Goal: Check status: Check status

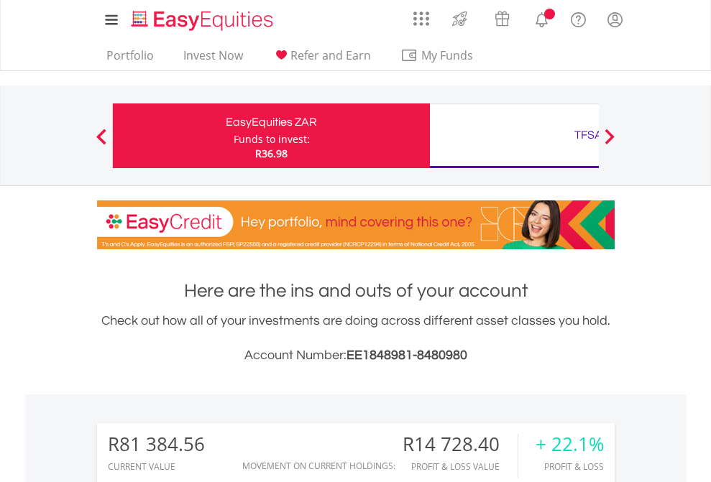
scroll to position [138, 226]
click at [234, 136] on div "Funds to invest:" at bounding box center [272, 139] width 76 height 14
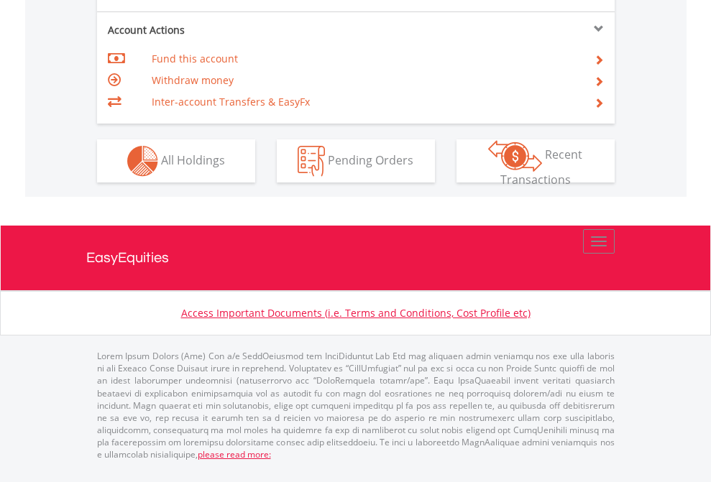
scroll to position [1350, 0]
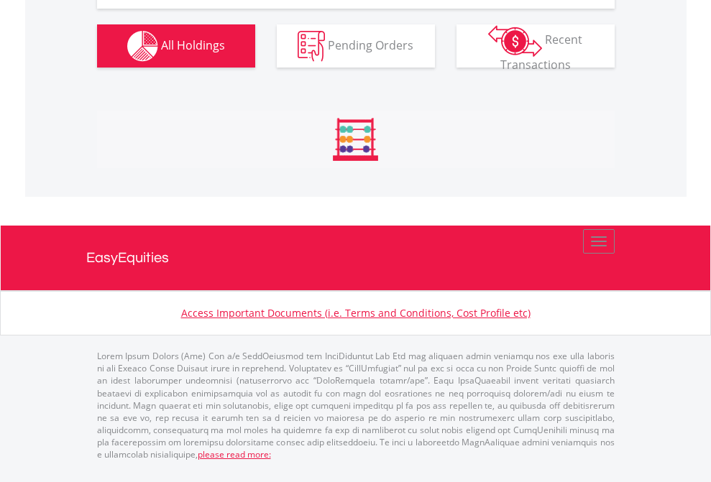
scroll to position [138, 226]
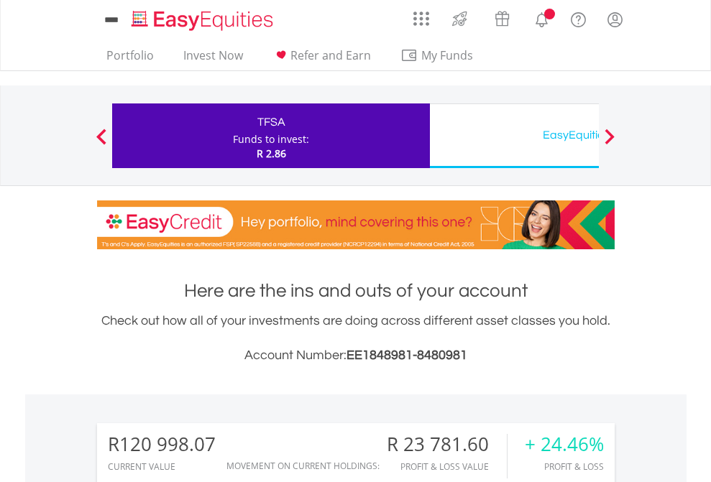
scroll to position [138, 226]
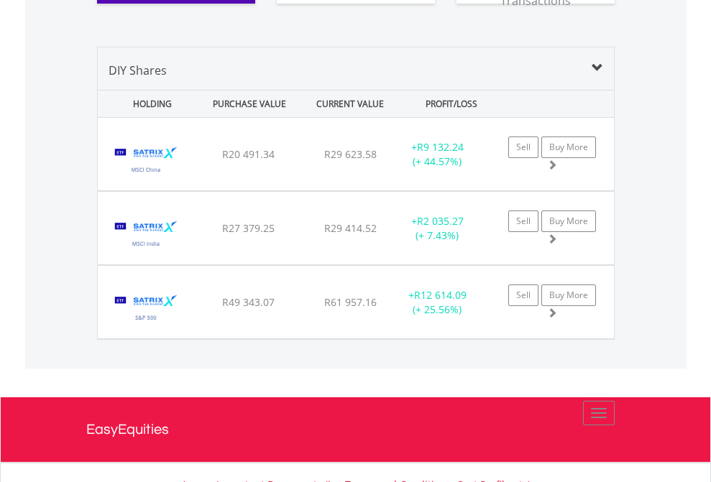
scroll to position [1599, 0]
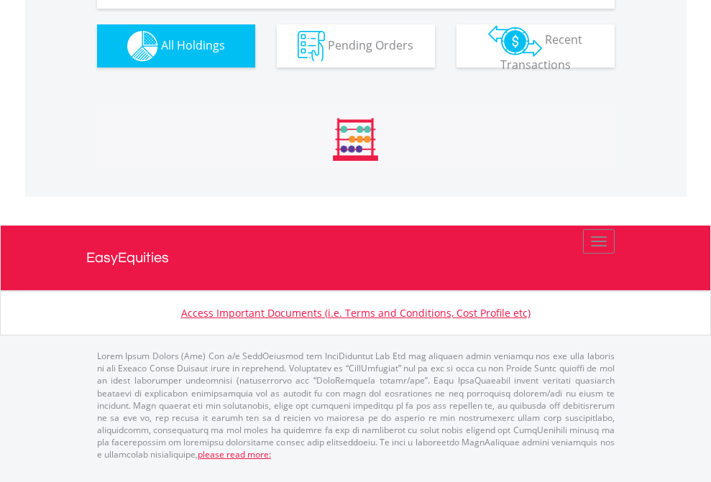
scroll to position [1599, 0]
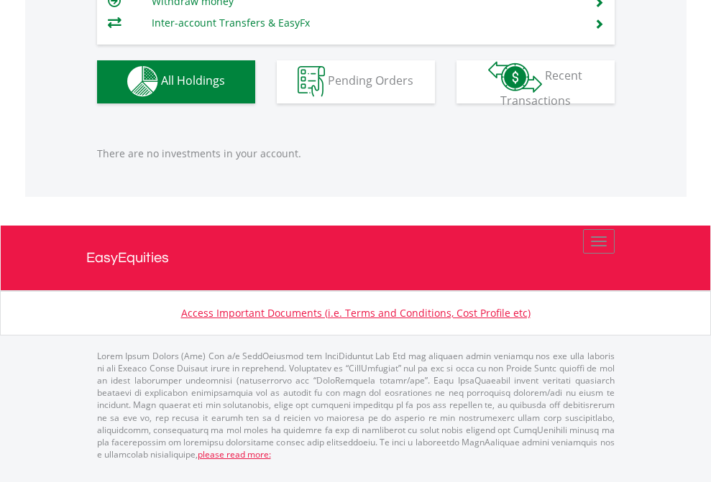
scroll to position [138, 226]
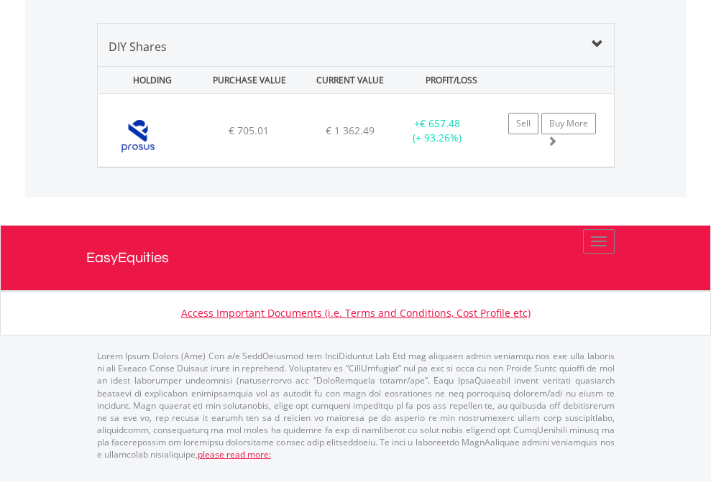
scroll to position [1390, 0]
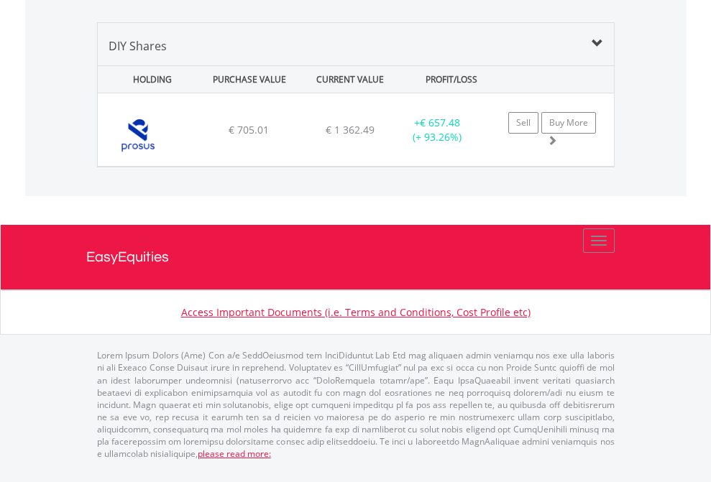
scroll to position [104, 0]
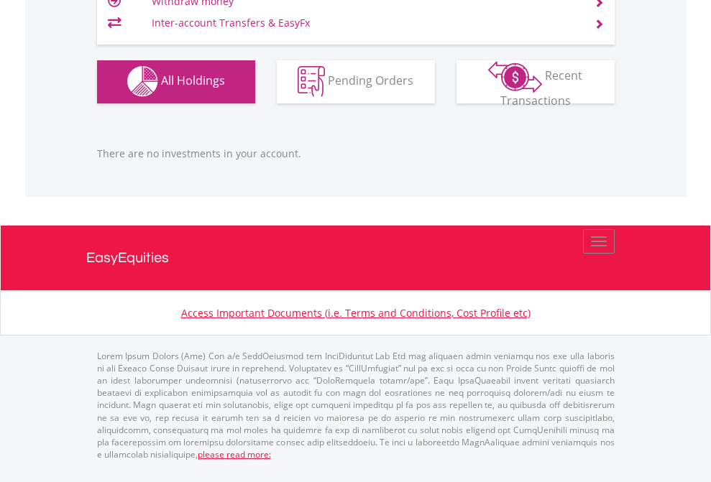
scroll to position [138, 226]
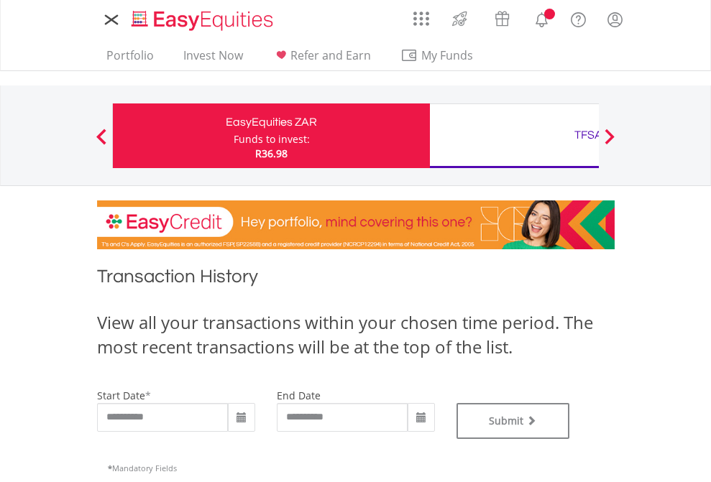
type input "**********"
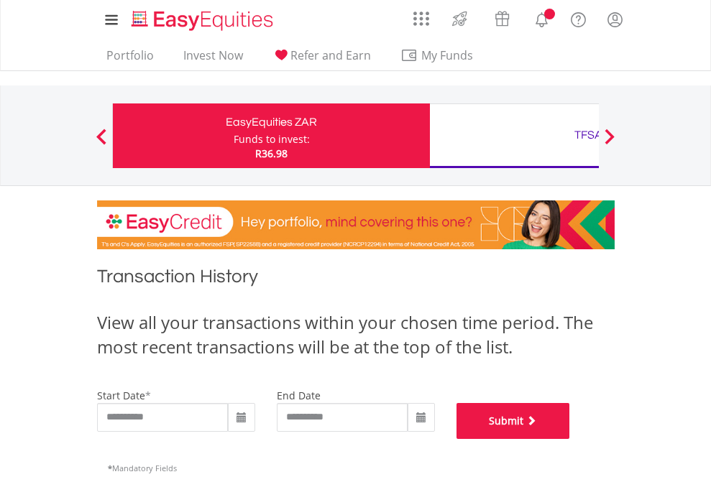
click at [570, 439] on button "Submit" at bounding box center [514, 421] width 114 height 36
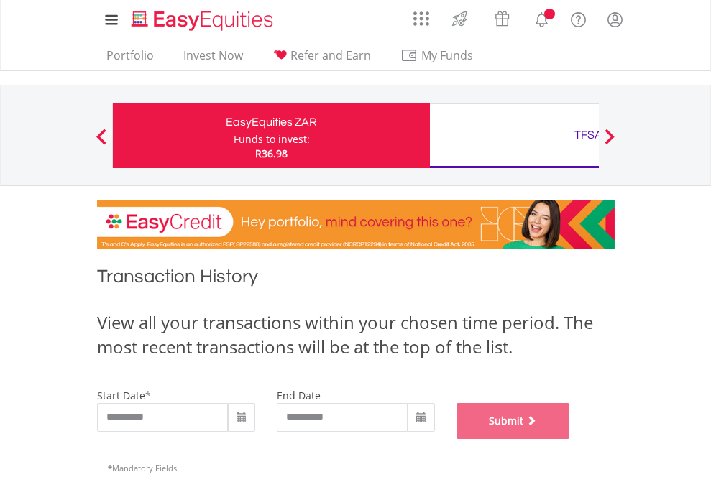
scroll to position [583, 0]
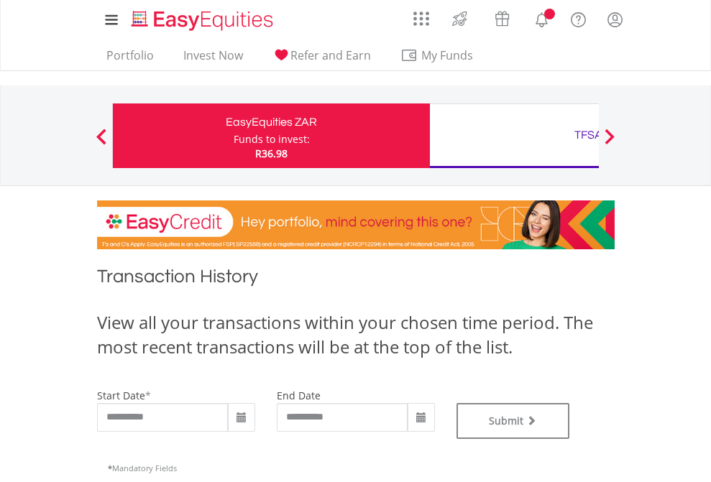
click at [514, 136] on div "TFSA" at bounding box center [589, 135] width 300 height 20
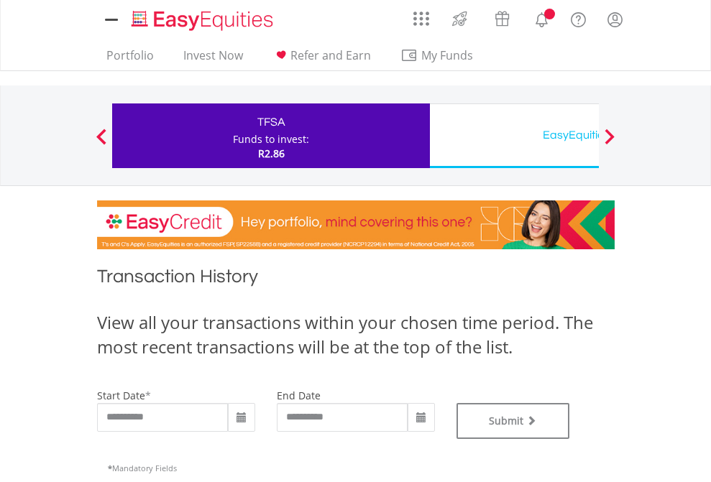
type input "**********"
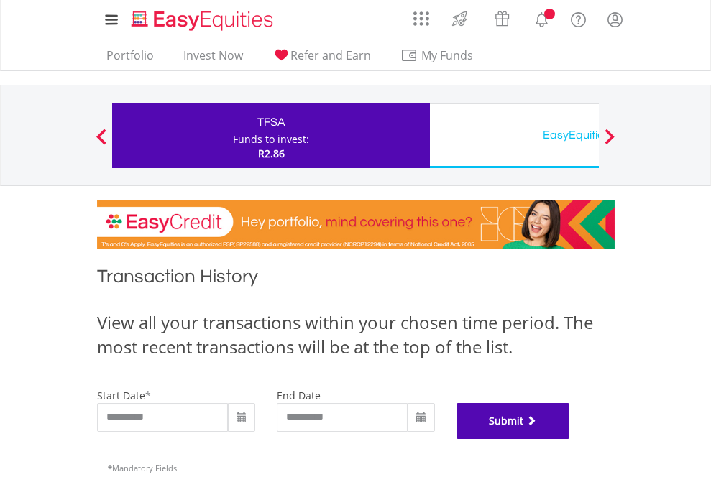
click at [570, 439] on button "Submit" at bounding box center [514, 421] width 114 height 36
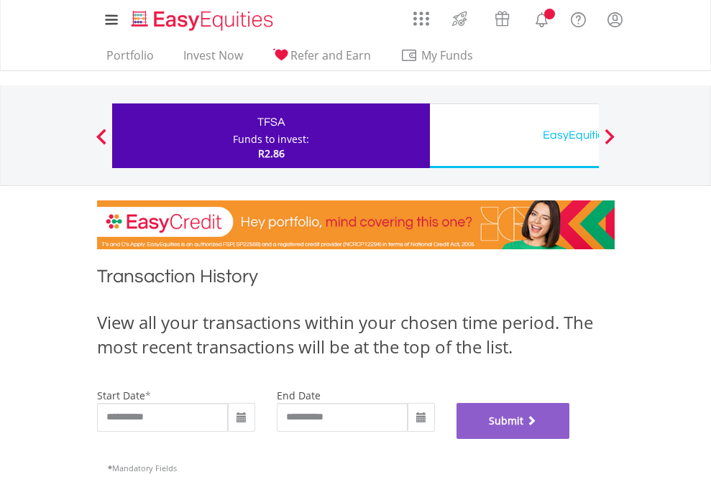
scroll to position [583, 0]
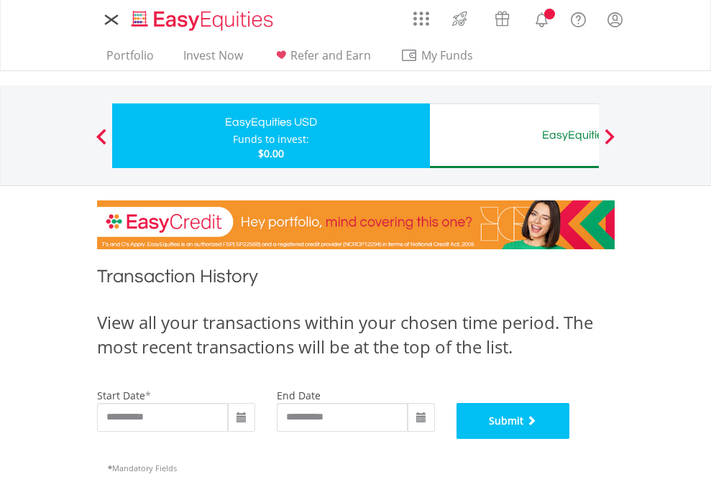
click at [570, 439] on button "Submit" at bounding box center [514, 421] width 114 height 36
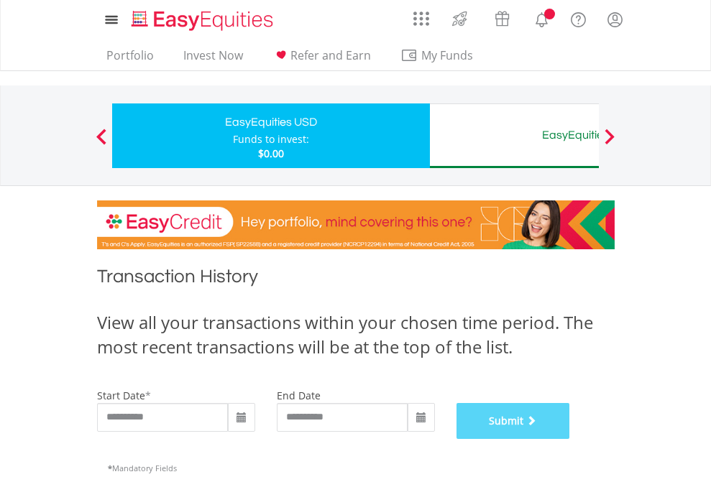
scroll to position [583, 0]
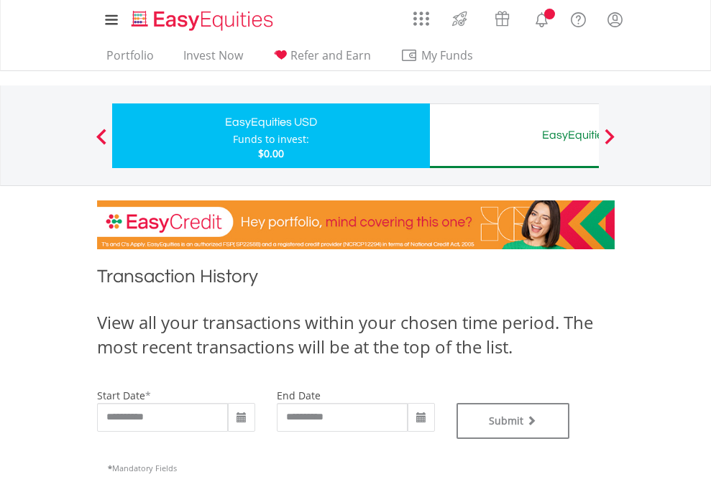
click at [514, 136] on div "EasyEquities AUD" at bounding box center [589, 135] width 300 height 20
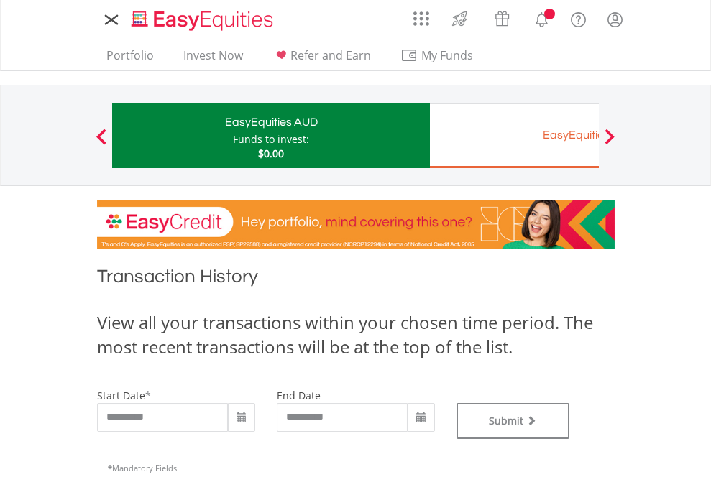
type input "**********"
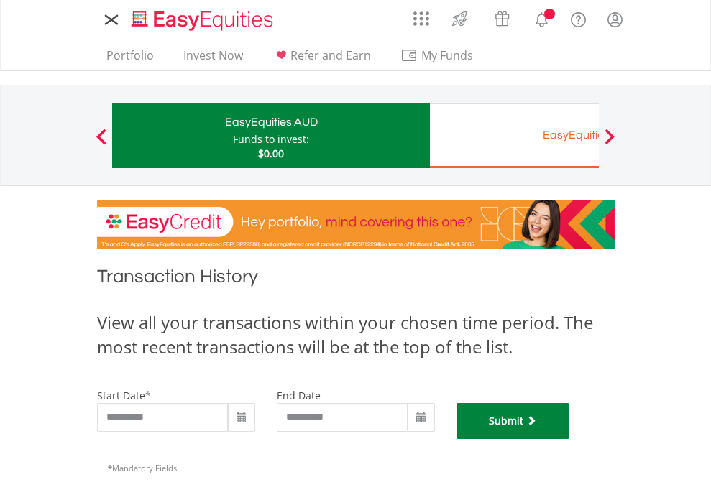
click at [570, 439] on button "Submit" at bounding box center [514, 421] width 114 height 36
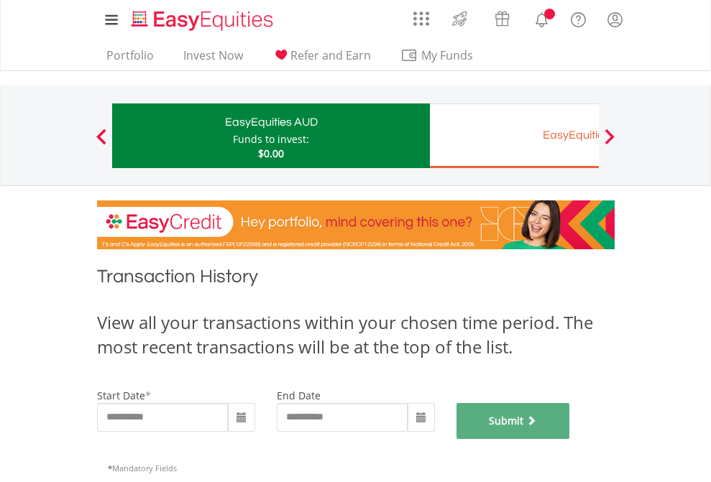
scroll to position [583, 0]
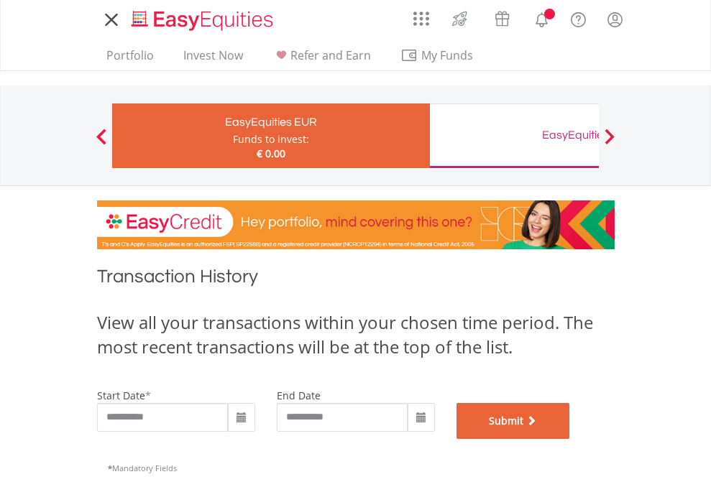
click at [570, 439] on button "Submit" at bounding box center [514, 421] width 114 height 36
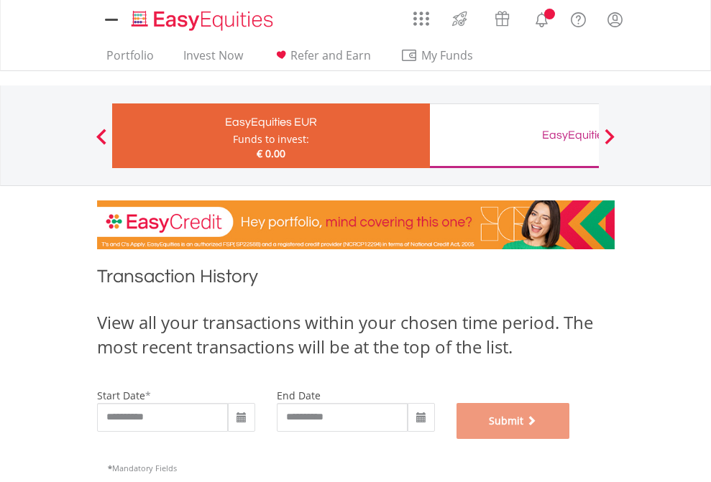
scroll to position [583, 0]
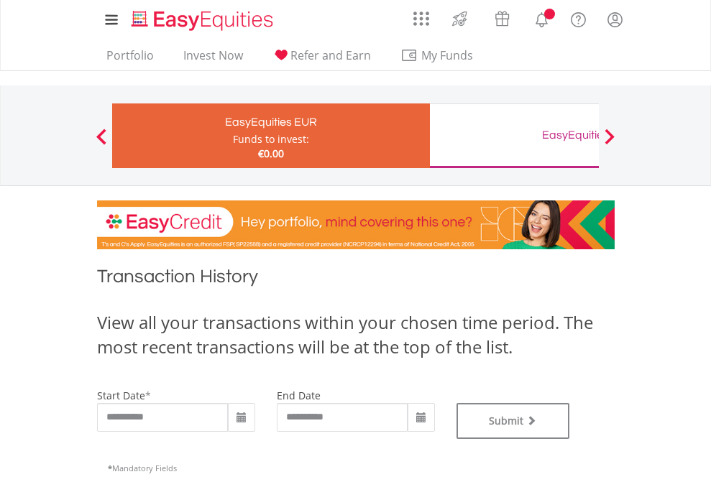
click at [514, 136] on div "EasyEquities GBP" at bounding box center [589, 135] width 300 height 20
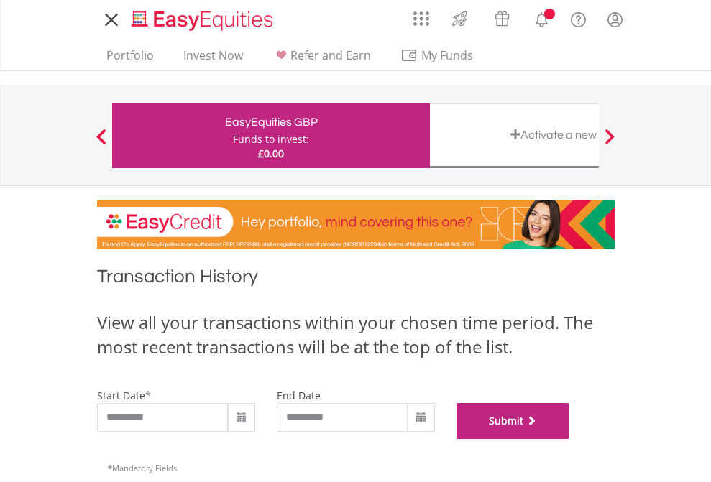
click at [570, 439] on button "Submit" at bounding box center [514, 421] width 114 height 36
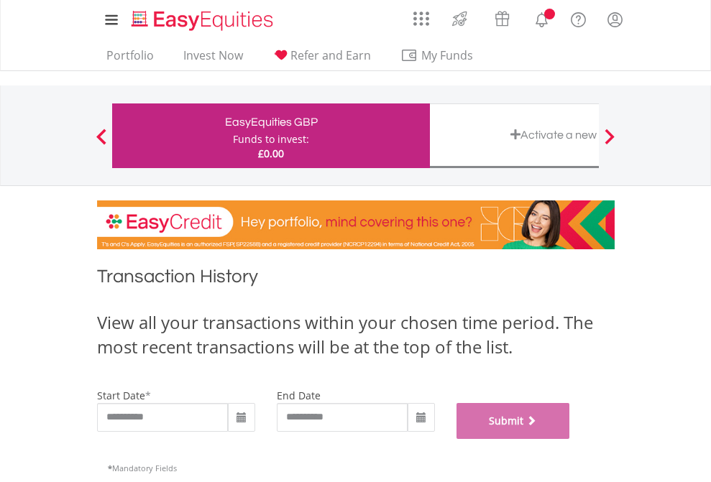
scroll to position [583, 0]
